Goal: Task Accomplishment & Management: Use online tool/utility

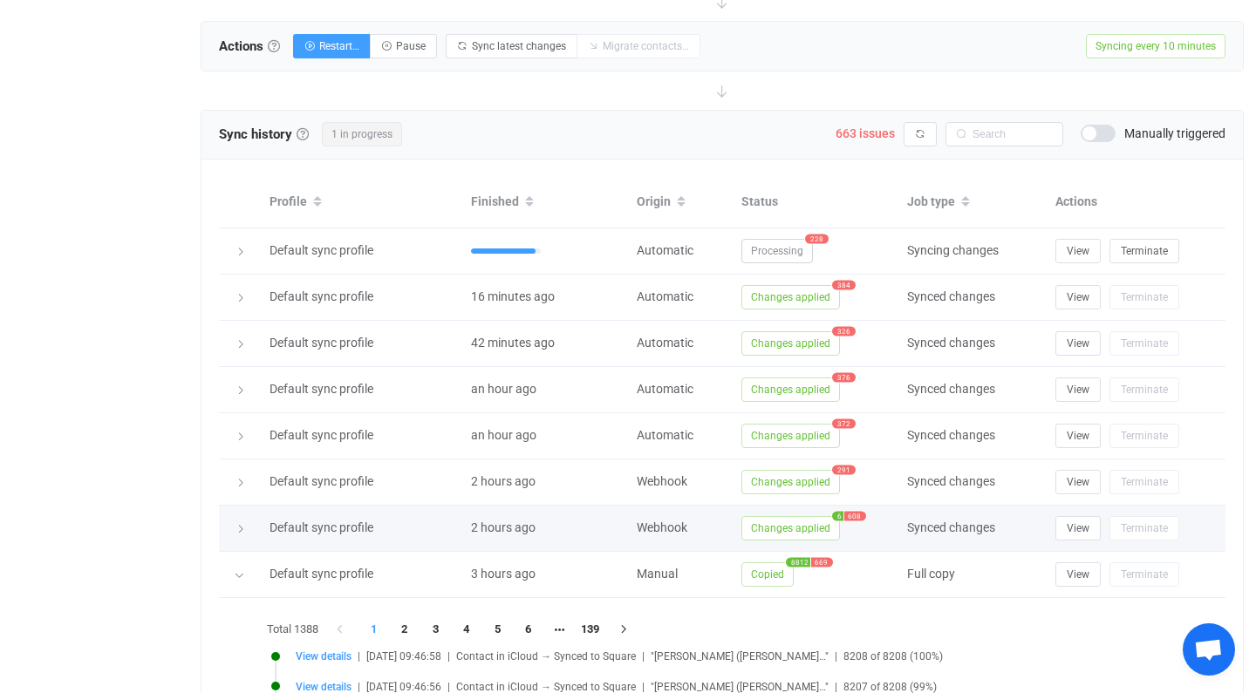
scroll to position [671, 0]
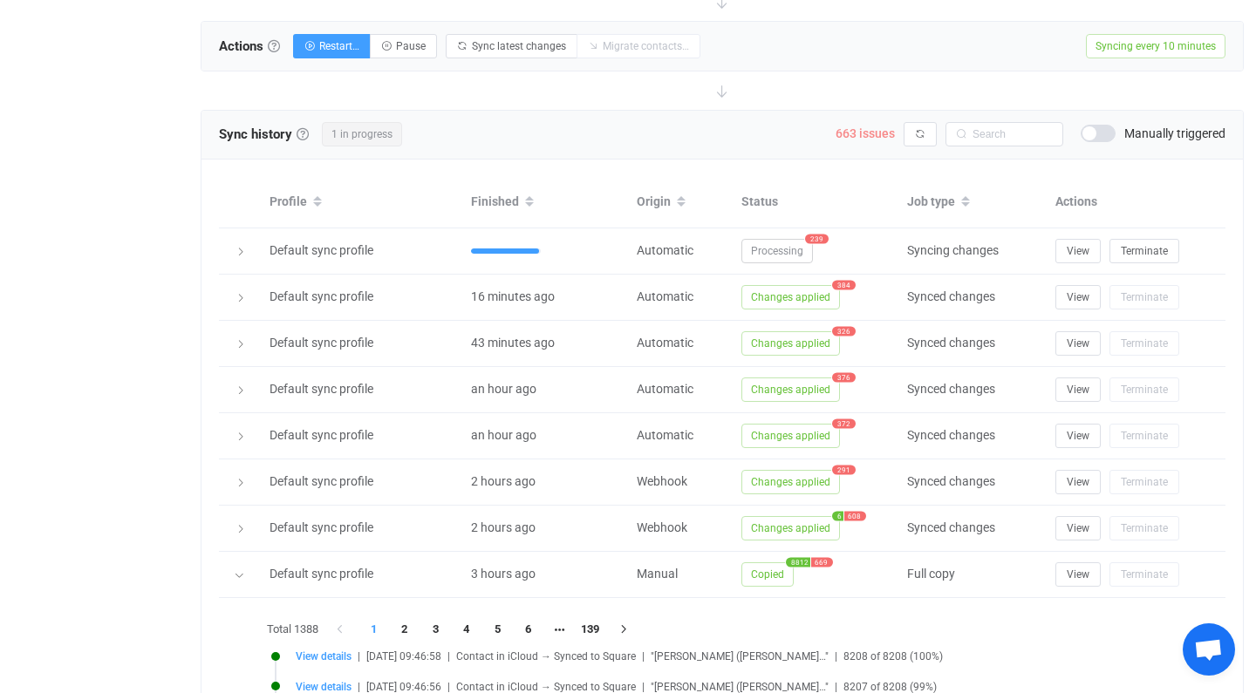
click at [871, 134] on span "663 issues" at bounding box center [865, 133] width 59 height 14
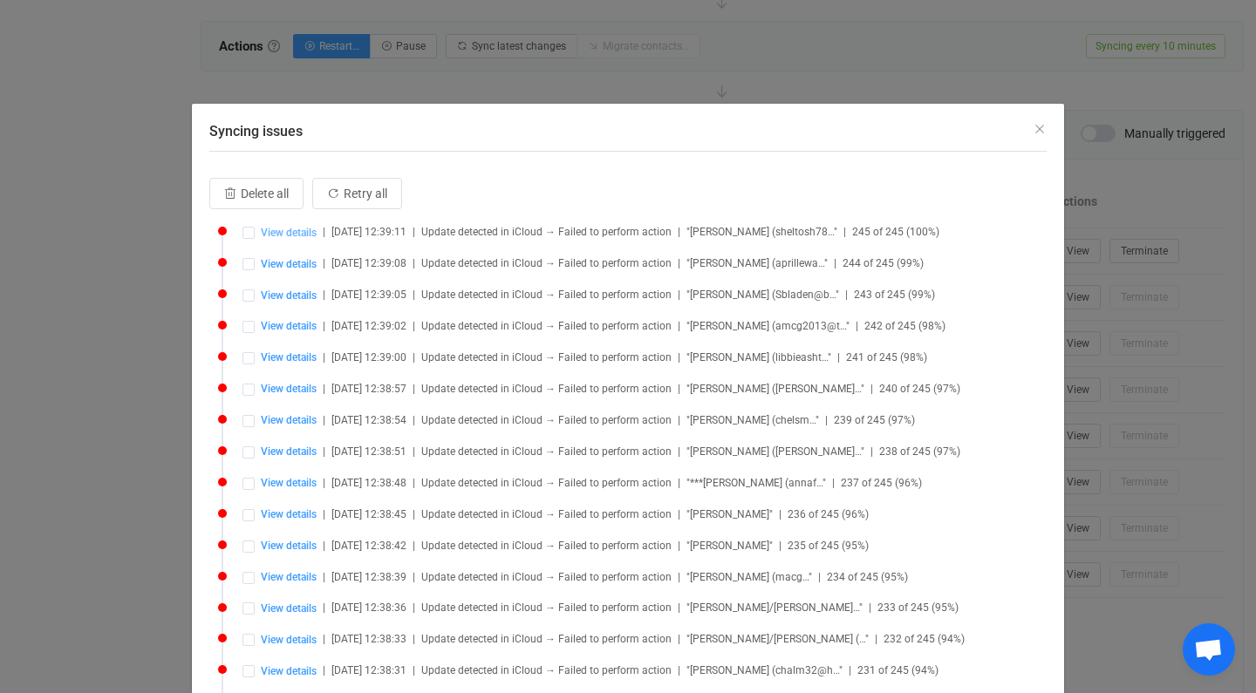
click at [295, 234] on span "View details" at bounding box center [289, 233] width 56 height 12
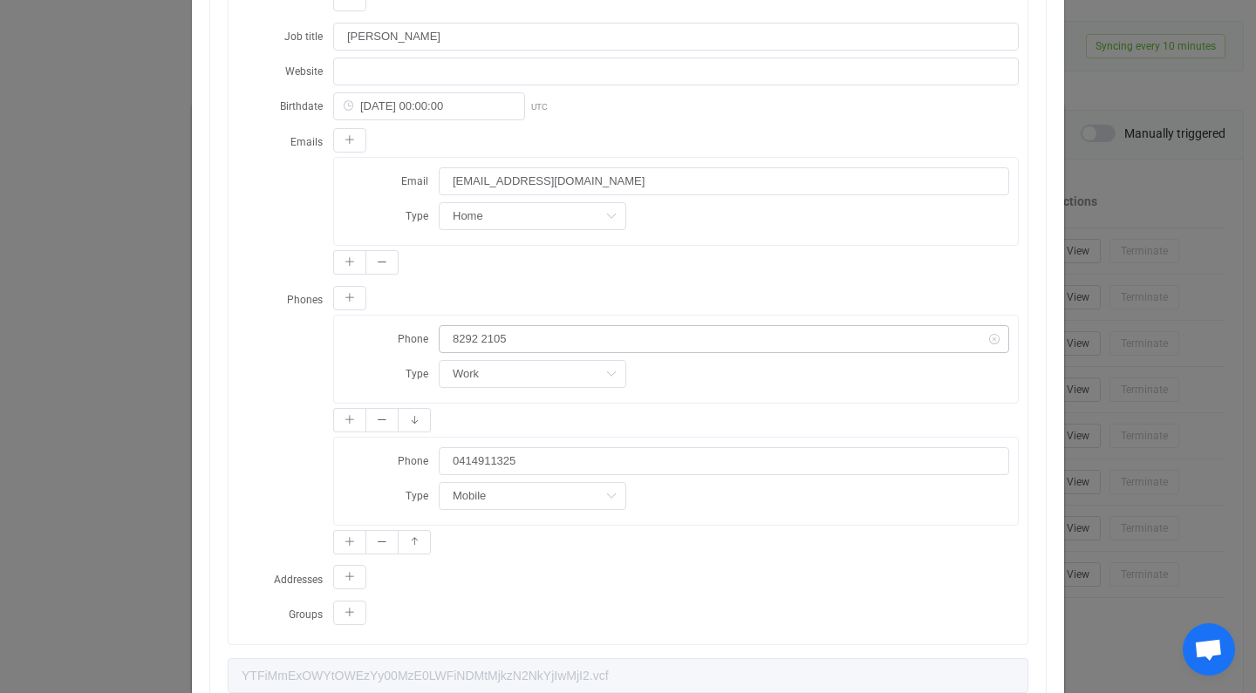
scroll to position [698, 0]
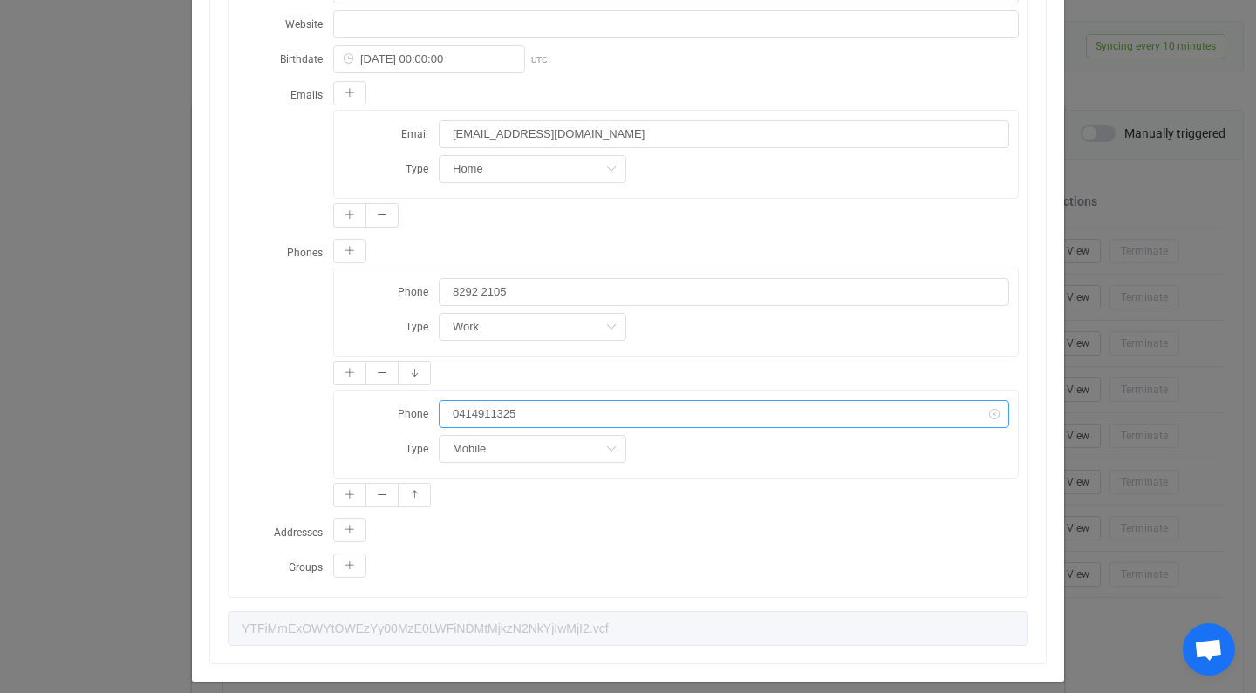
click at [454, 413] on input "0414911325" at bounding box center [724, 414] width 570 height 28
click at [381, 370] on icon "dialog" at bounding box center [382, 373] width 10 height 10
type input "0414911325"
type input "Mobile"
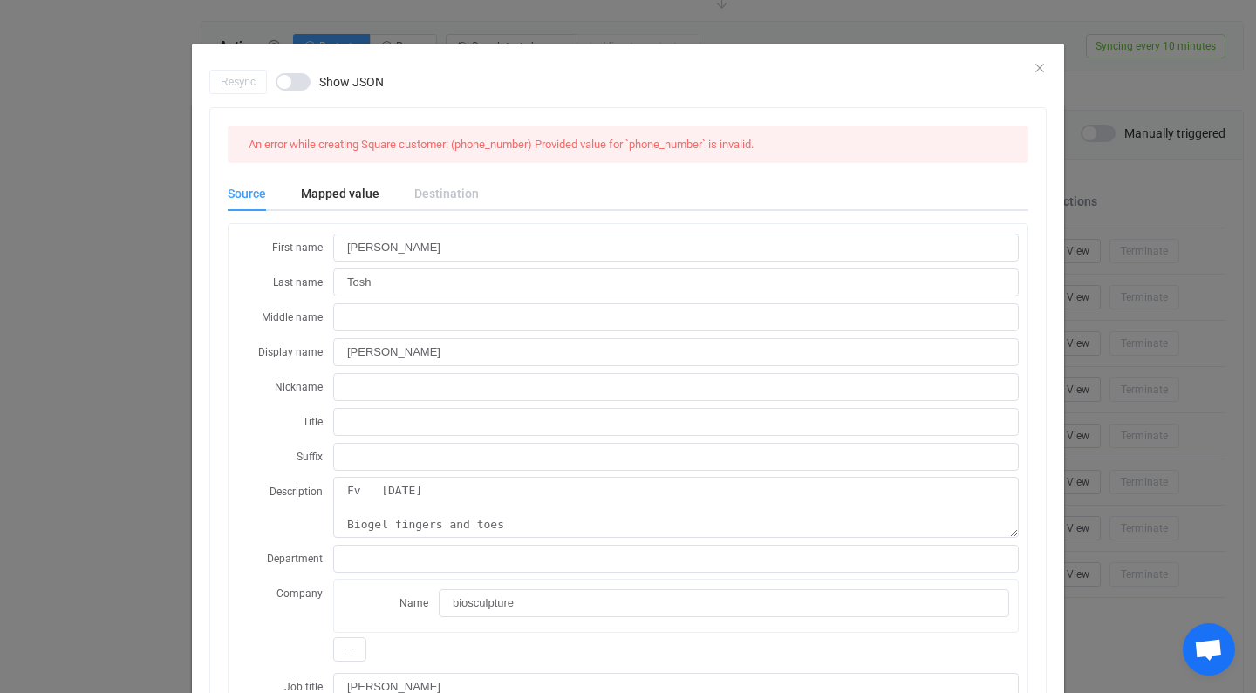
scroll to position [0, 0]
click at [362, 185] on div "Mapped value" at bounding box center [339, 193] width 113 height 35
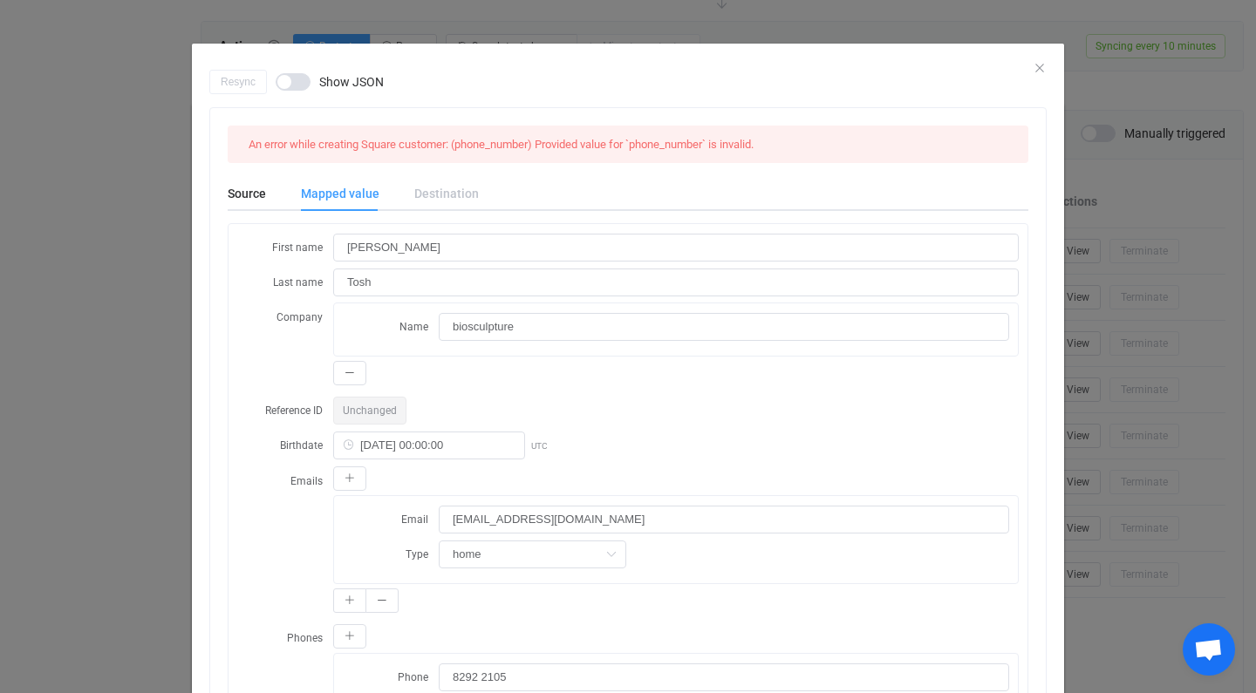
click at [432, 190] on div "Destination" at bounding box center [438, 193] width 82 height 35
click at [242, 199] on div "Source" at bounding box center [256, 193] width 56 height 35
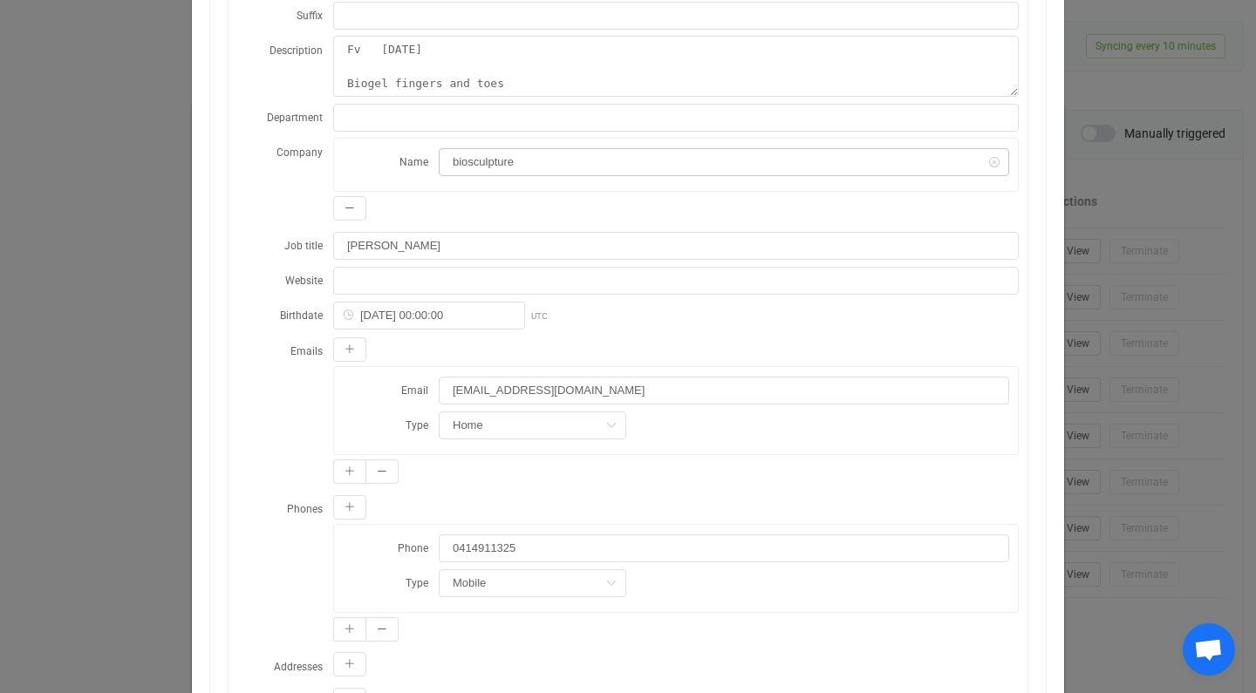
scroll to position [442, 0]
click at [451, 544] on input "0414911325" at bounding box center [724, 548] width 570 height 28
click at [515, 553] on input "0414911325" at bounding box center [724, 548] width 570 height 28
click at [522, 581] on input "dialog" at bounding box center [533, 583] width 188 height 28
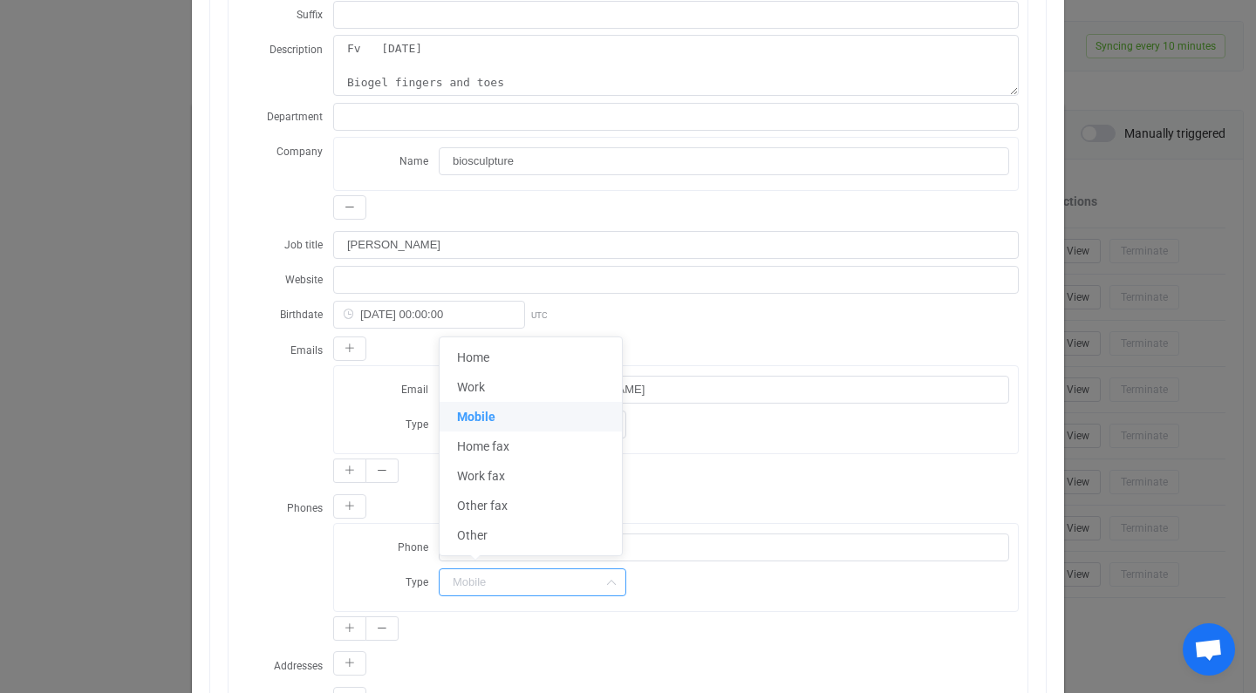
click at [490, 411] on span "Mobile" at bounding box center [476, 417] width 38 height 14
type input "Mobile"
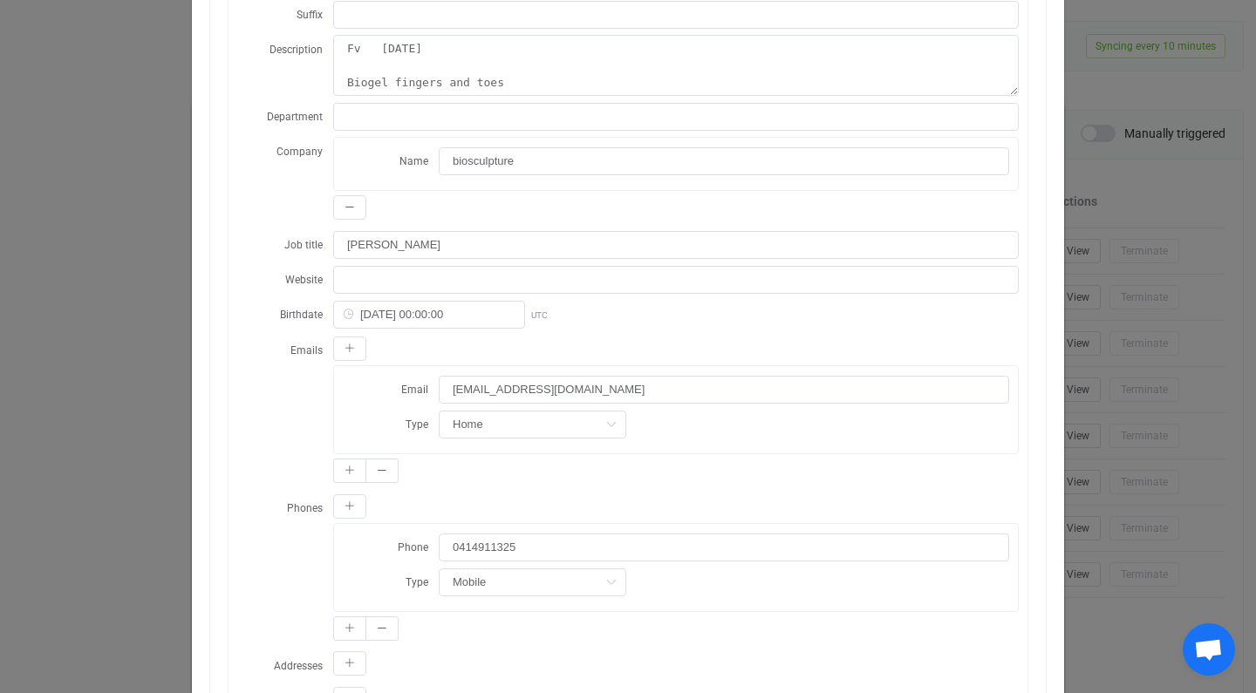
click at [603, 525] on div "Phone [PHONE_NUMBER] Type Mobile" at bounding box center [676, 567] width 684 height 87
click at [575, 541] on input "0414911325" at bounding box center [724, 548] width 570 height 28
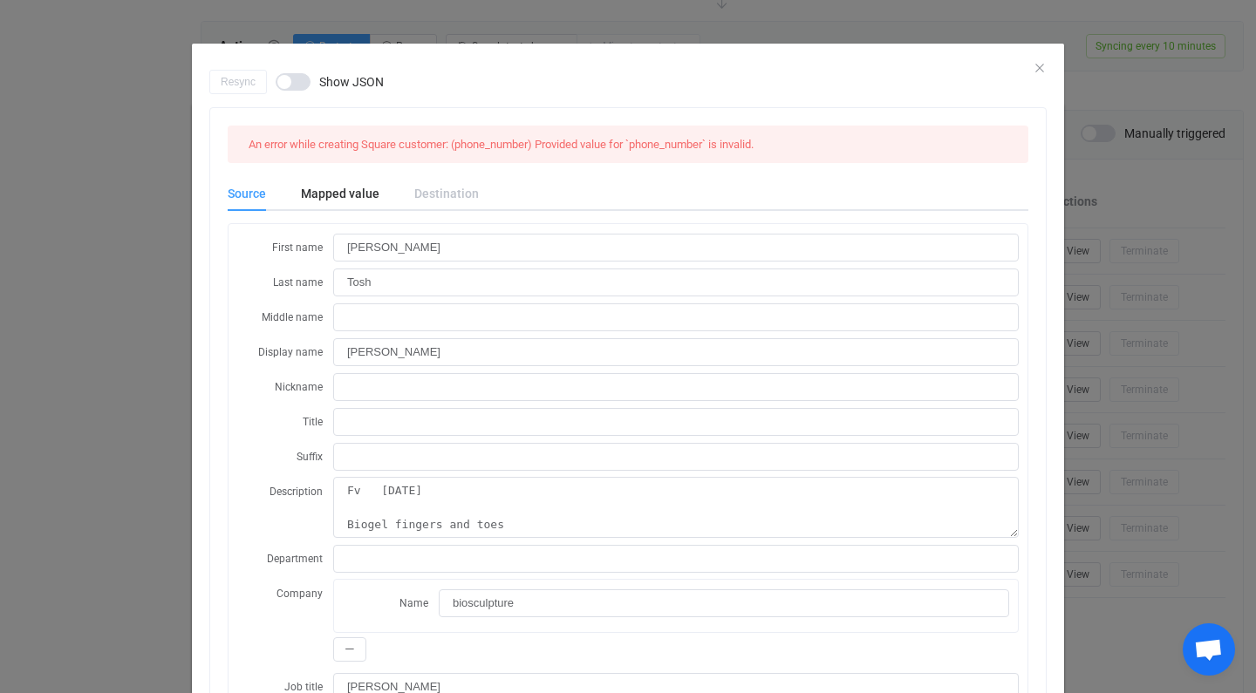
scroll to position [0, 0]
click at [1041, 65] on icon "Close" at bounding box center [1040, 68] width 14 height 14
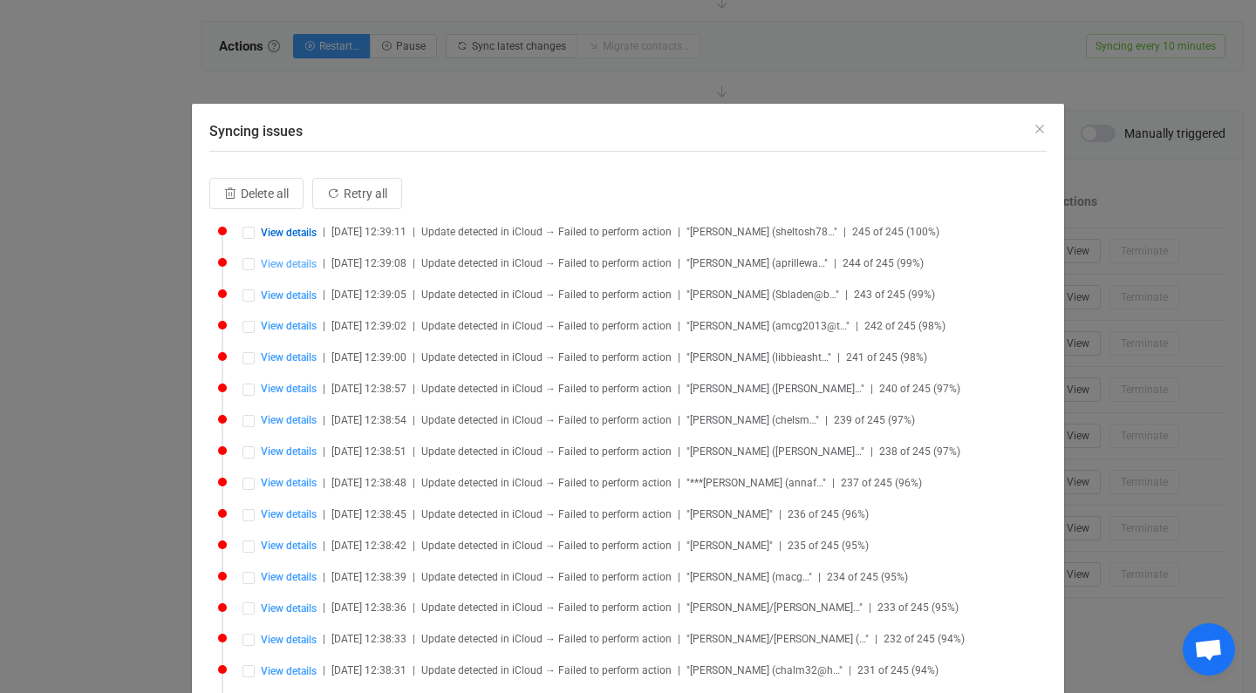
click at [293, 266] on span "View details" at bounding box center [289, 264] width 56 height 12
type input "[PERSON_NAME]"
type textarea "FV - [DATE] Biogel nails"
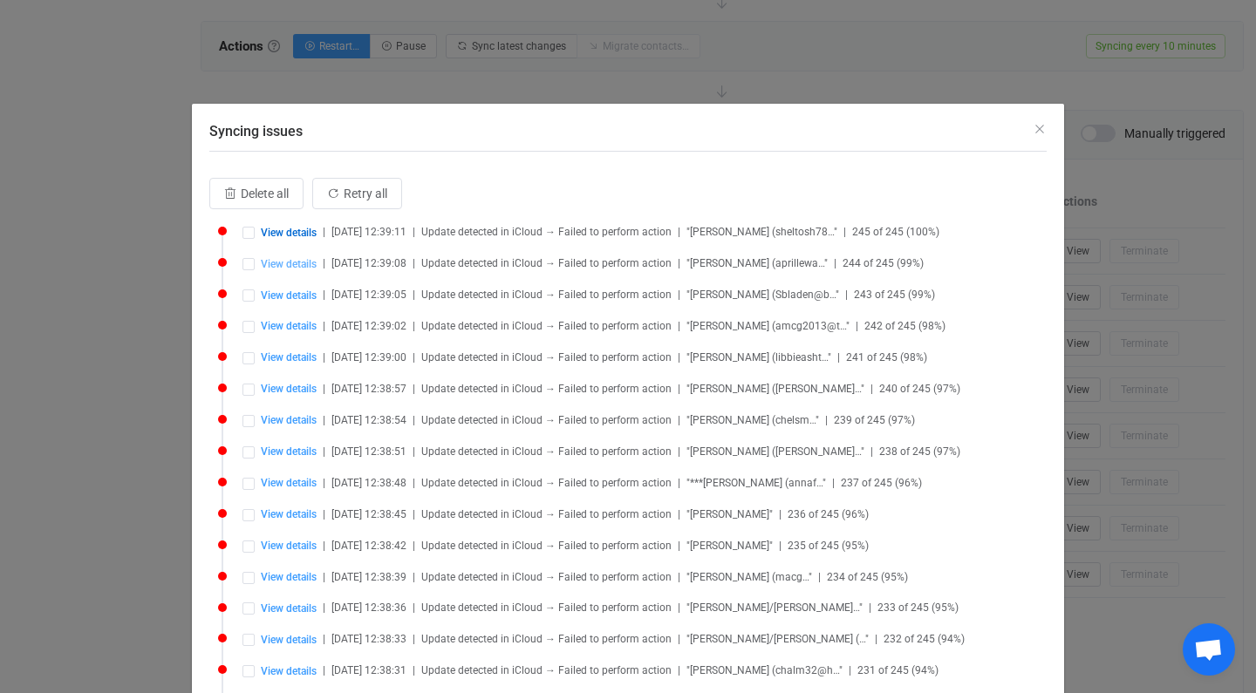
type input "Medical Rep"
type input "[EMAIL_ADDRESS][DOMAIN_NAME]"
type input "9939 5113"
type input "Home"
type input "YWE1M2RlYTAtMmU3ZS00MzJhLTk3MTItMjc3MWJkNDg0OTY2.vcf"
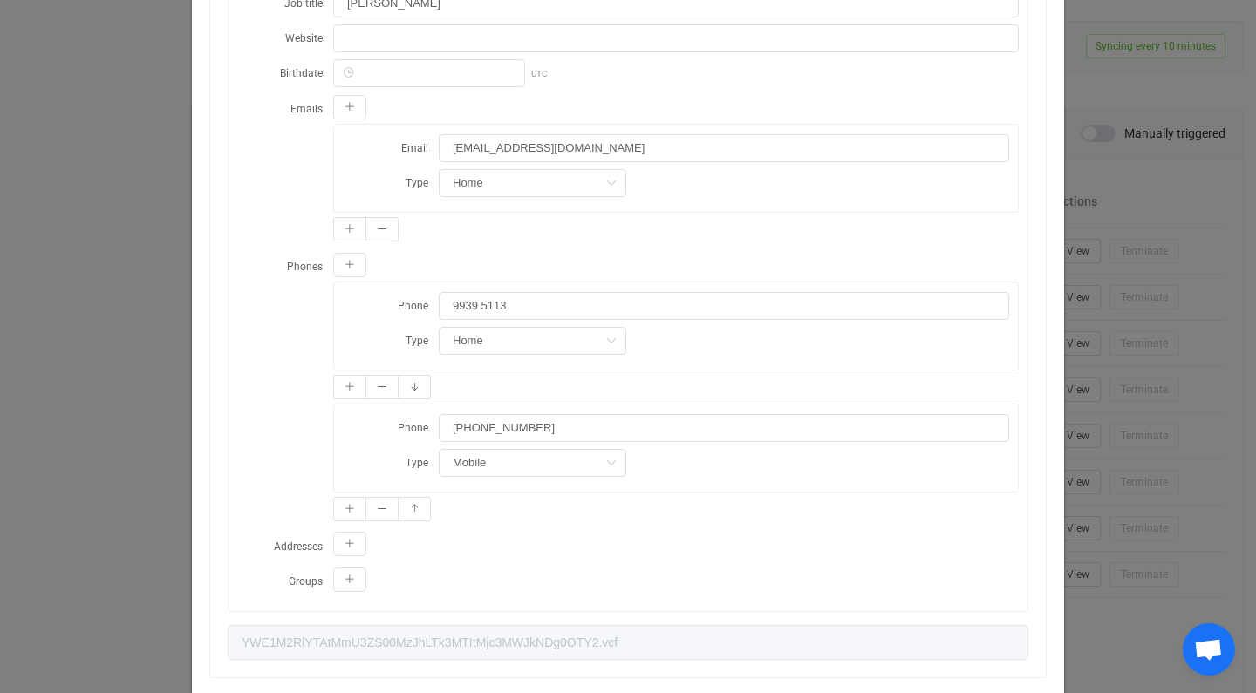
scroll to position [702, 0]
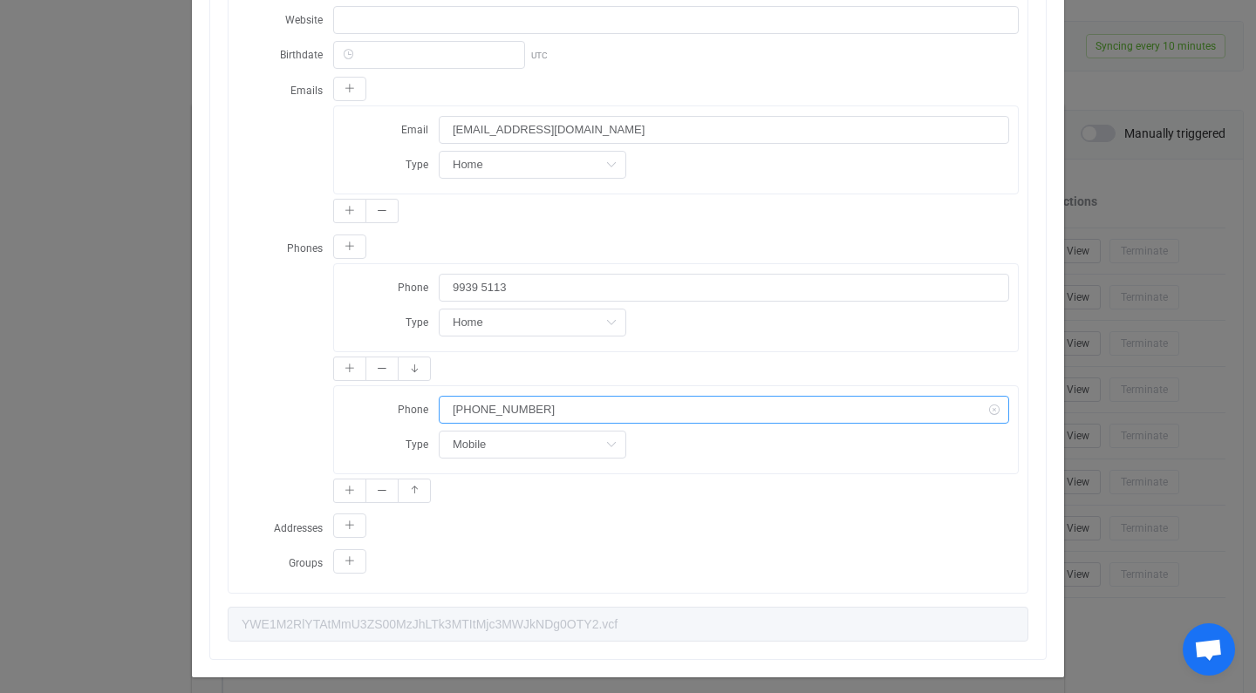
click at [471, 413] on input "[PHONE_NUMBER]" at bounding box center [724, 410] width 570 height 28
type input "0406164184"
click at [538, 505] on div "Phone [PHONE_NUMBER] Type Mobile Home Work Mobile Home fax Work fax Other fax O…" at bounding box center [676, 447] width 686 height 122
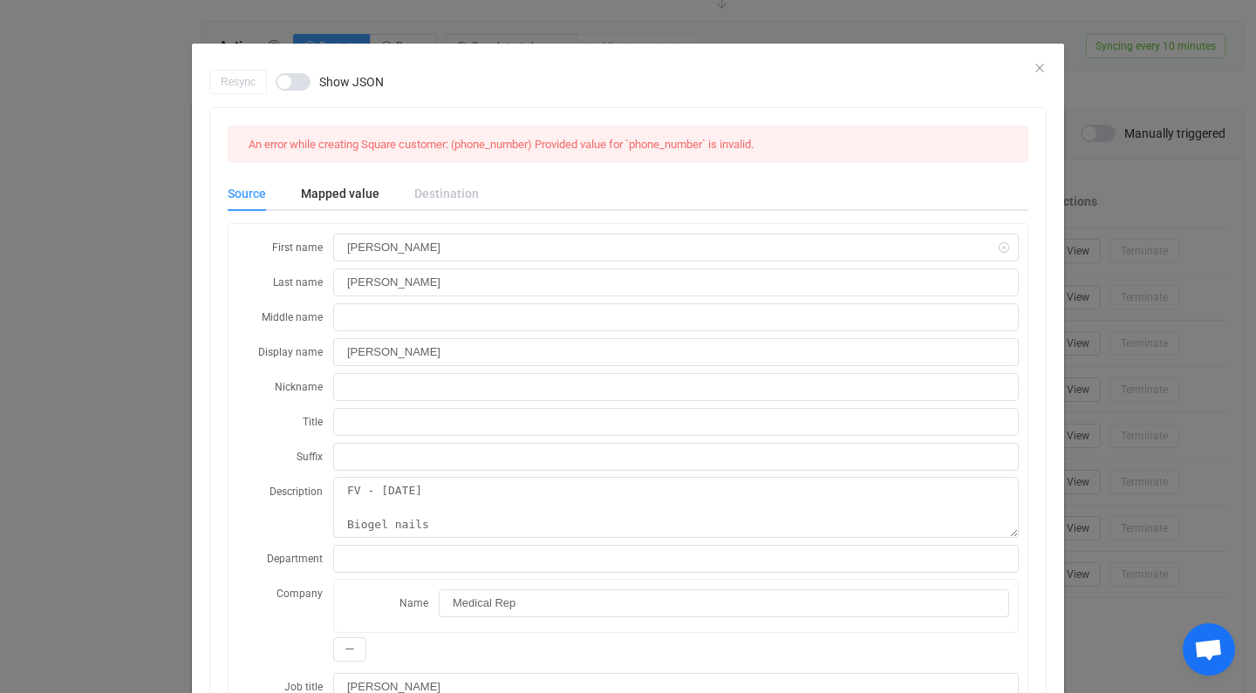
scroll to position [0, 0]
click at [445, 134] on div "An error while creating Square customer: (phone_number) Provided value for `pho…" at bounding box center [501, 145] width 519 height 24
click at [441, 150] on span "An error while creating Square customer: (phone_number) Provided value for `pho…" at bounding box center [501, 144] width 505 height 13
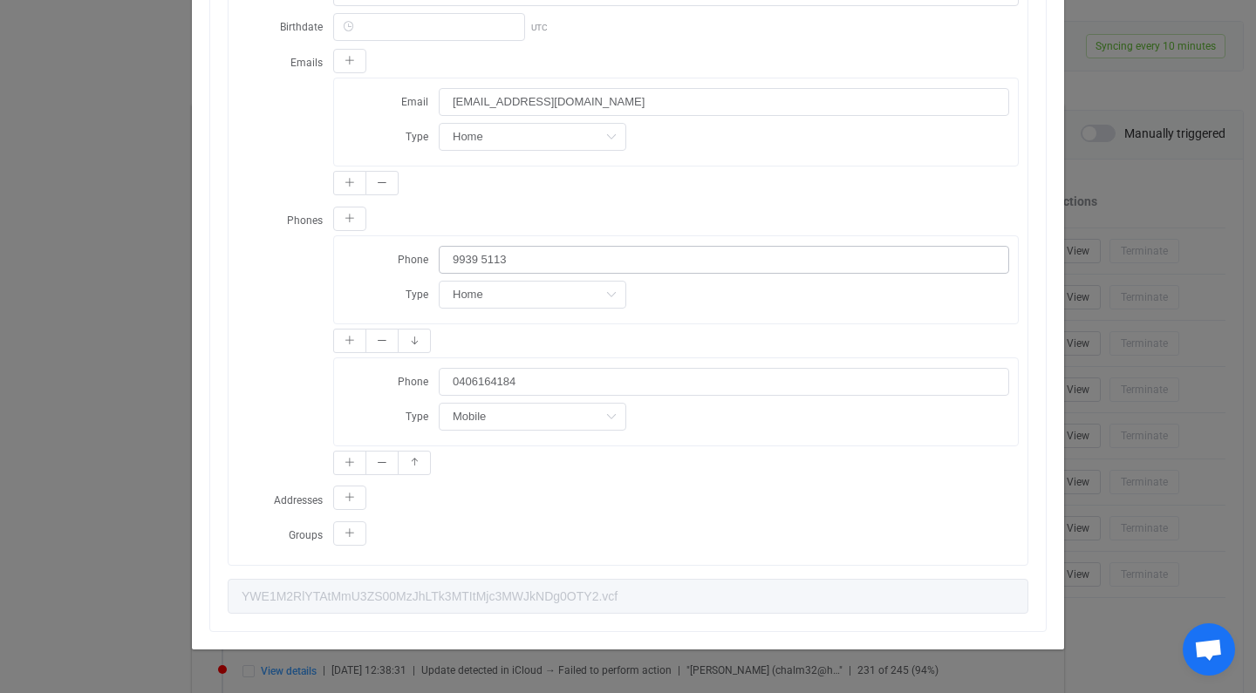
scroll to position [730, 0]
click at [382, 339] on icon "dialog" at bounding box center [382, 341] width 10 height 10
type input "0406164184"
type input "Mobile"
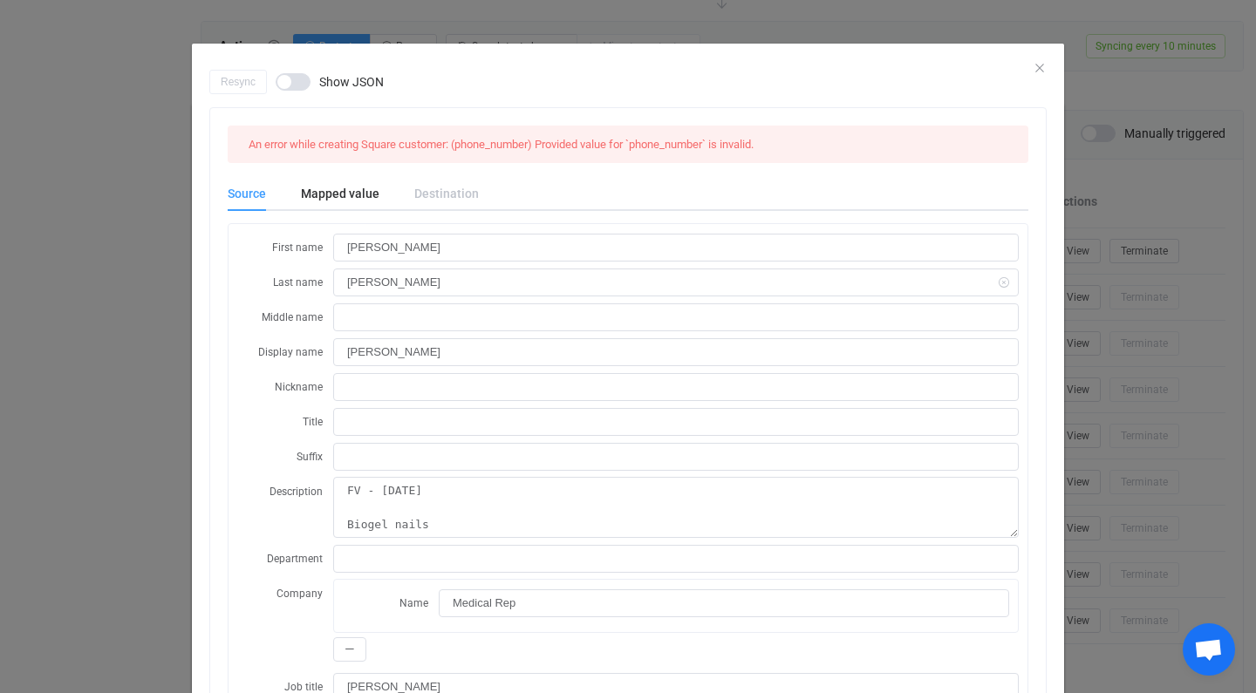
scroll to position [0, 0]
click at [1043, 67] on icon "Close" at bounding box center [1040, 68] width 14 height 14
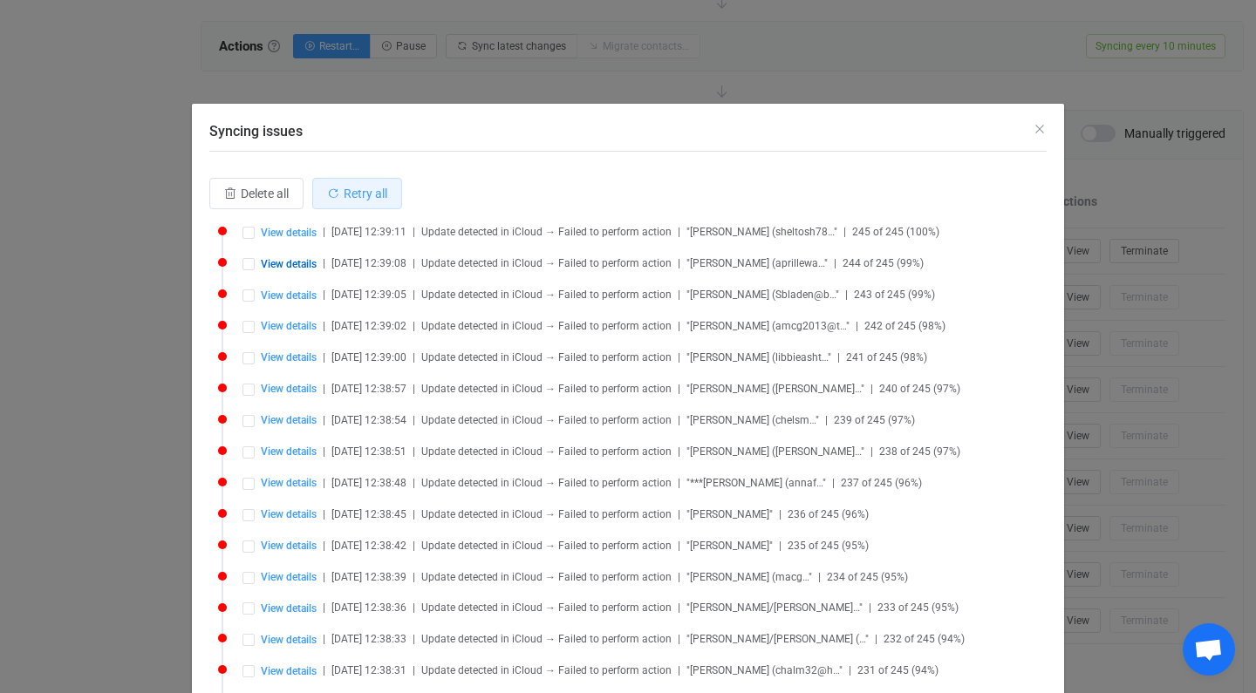
click at [367, 196] on span "Retry all" at bounding box center [366, 194] width 44 height 14
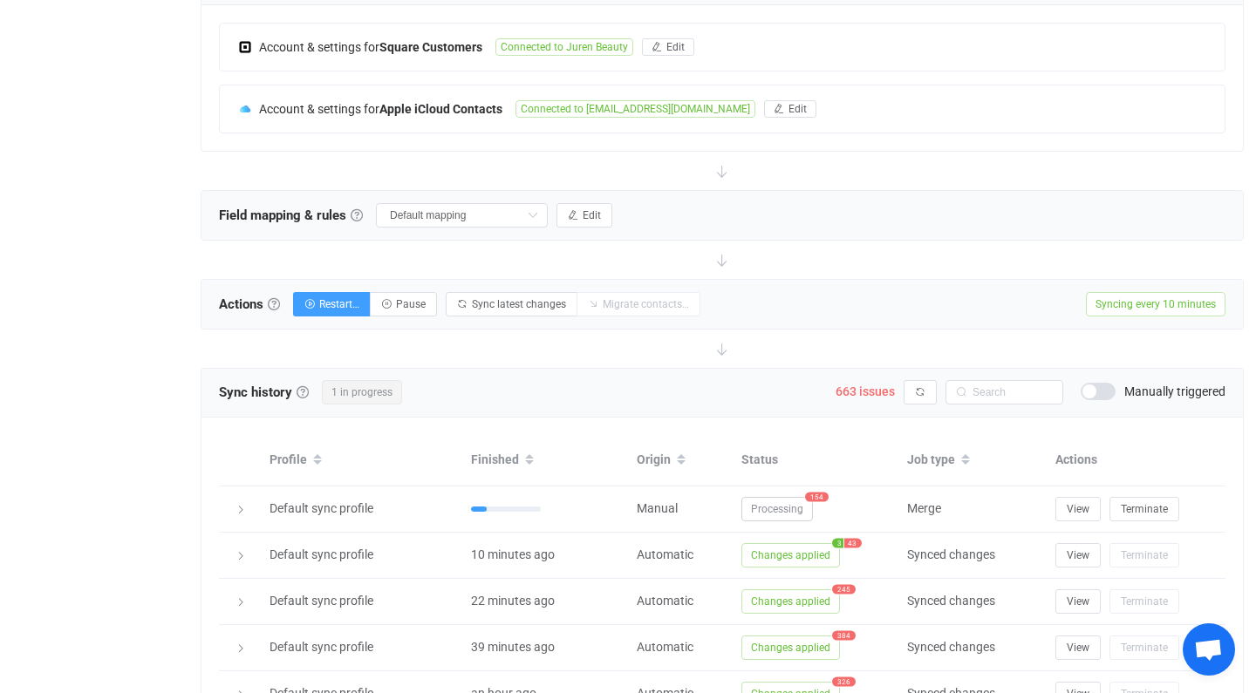
scroll to position [415, 0]
